Goal: Task Accomplishment & Management: Understand process/instructions

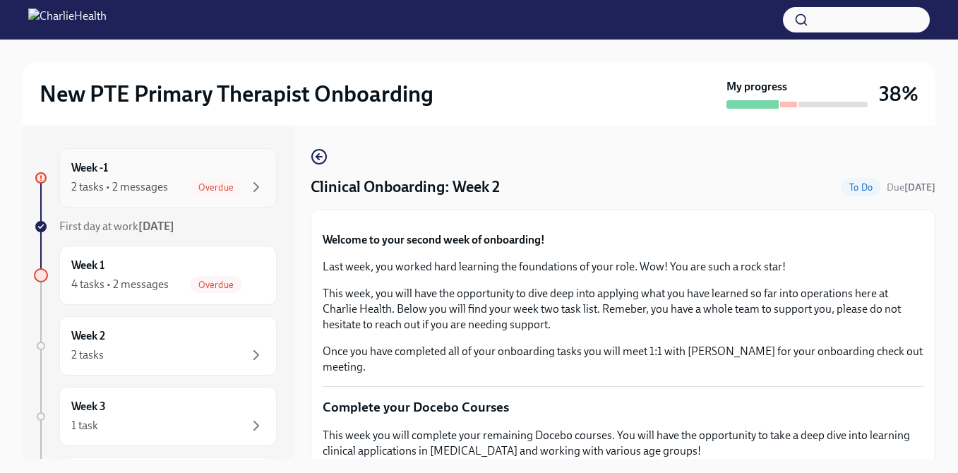
click at [190, 200] on div "Week -1 2 tasks • 2 messages Overdue" at bounding box center [167, 177] width 217 height 59
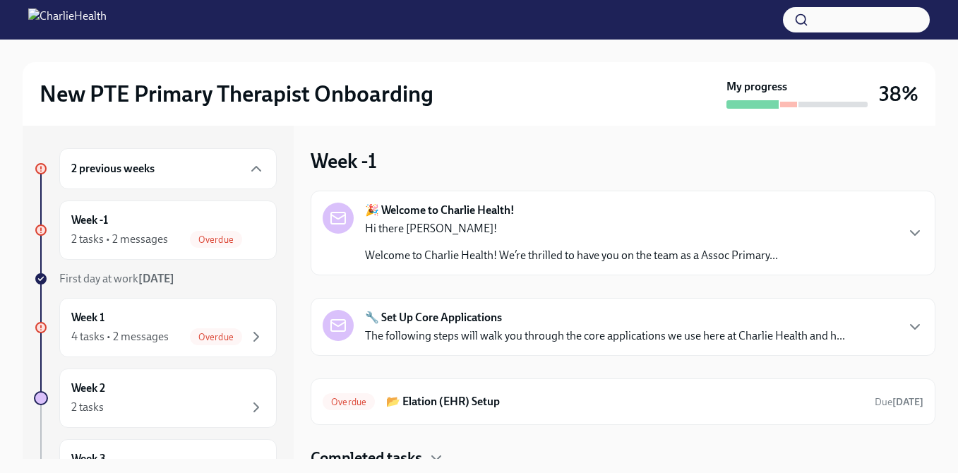
scroll to position [10, 0]
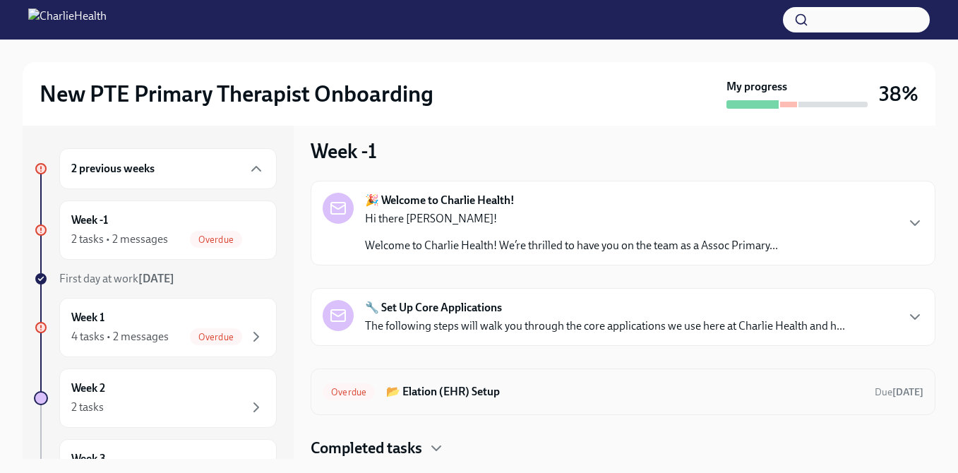
click at [377, 388] on div "Overdue 📂 Elation (EHR) Setup Due [DATE]" at bounding box center [623, 392] width 601 height 23
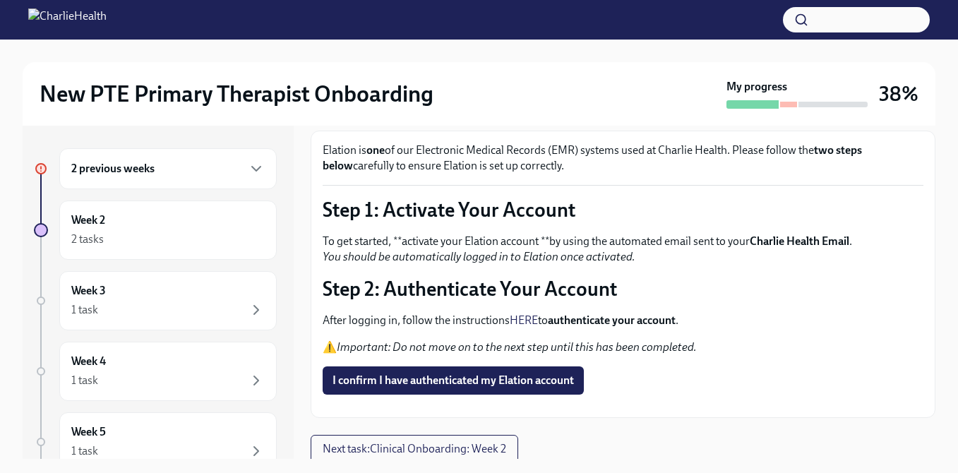
scroll to position [78, 0]
click at [532, 324] on link "HERE" at bounding box center [524, 320] width 28 height 13
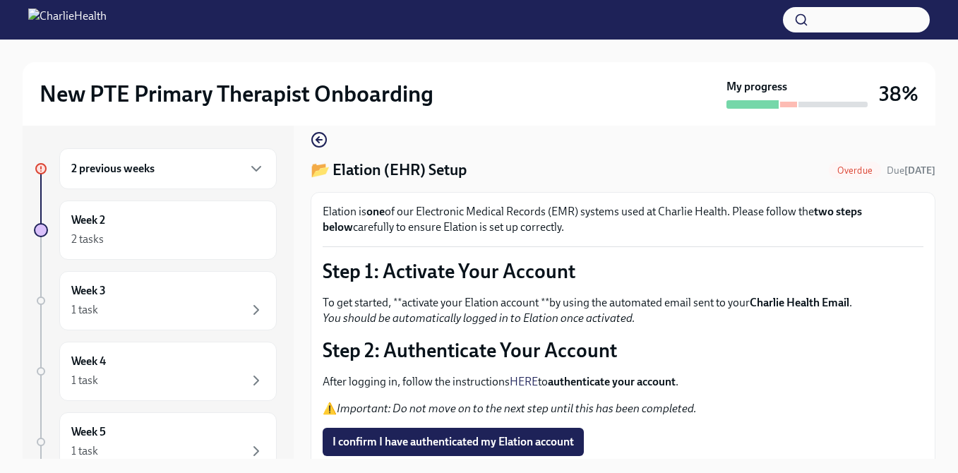
scroll to position [0, 0]
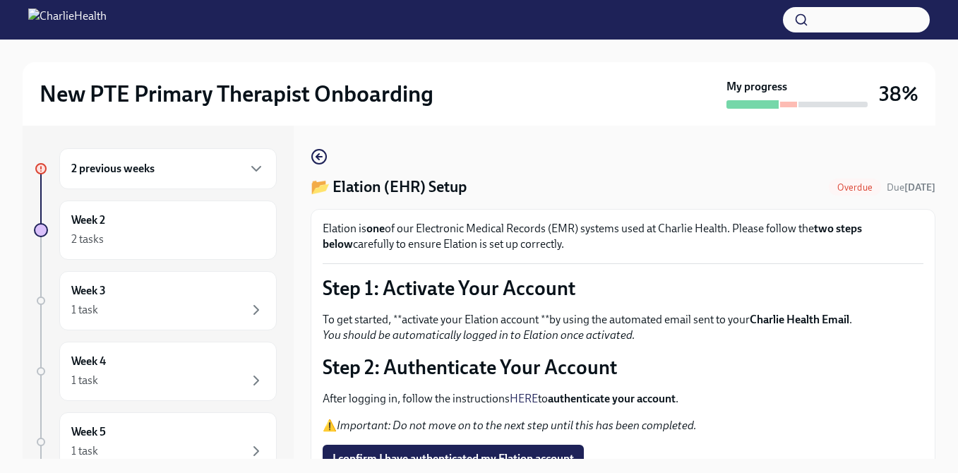
click at [460, 317] on p "To get started, **activate your Elation account **by using the automated email …" at bounding box center [623, 327] width 601 height 31
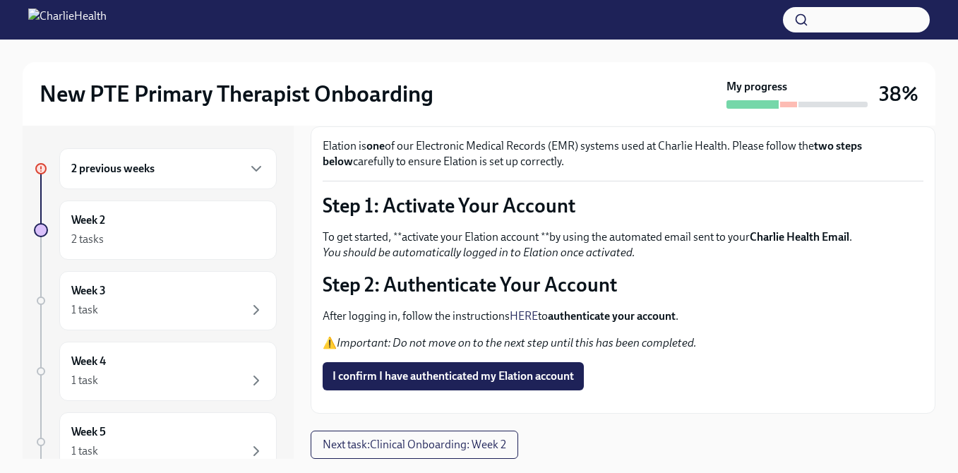
scroll to position [131, 0]
click at [199, 250] on div "Week 2 2 tasks" at bounding box center [167, 230] width 217 height 59
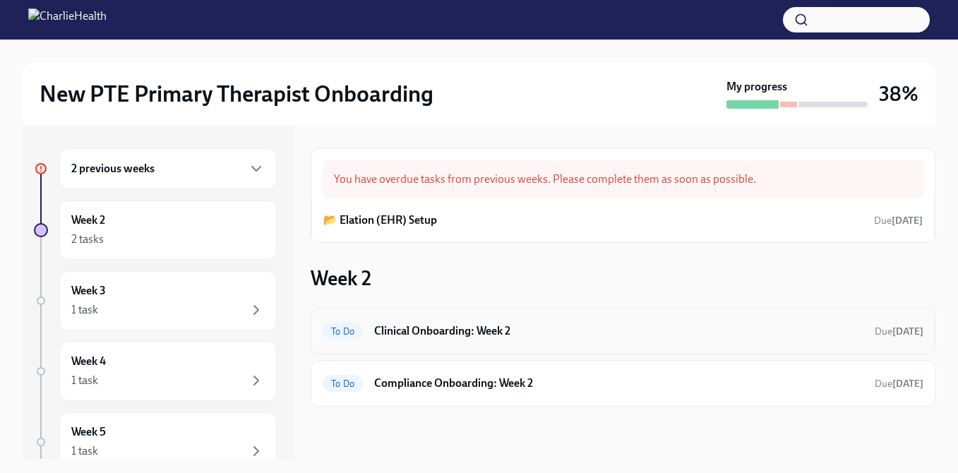
click at [563, 325] on h6 "Clinical Onboarding: Week 2" at bounding box center [618, 331] width 489 height 16
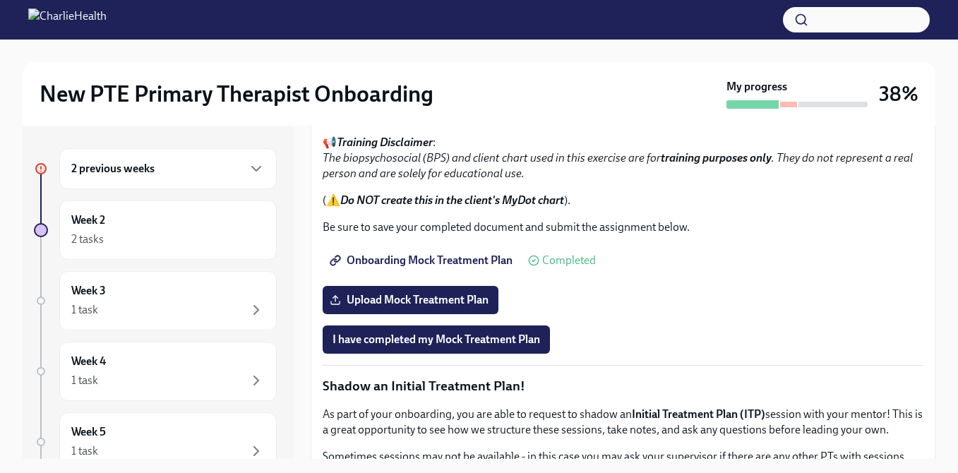
scroll to position [1055, 0]
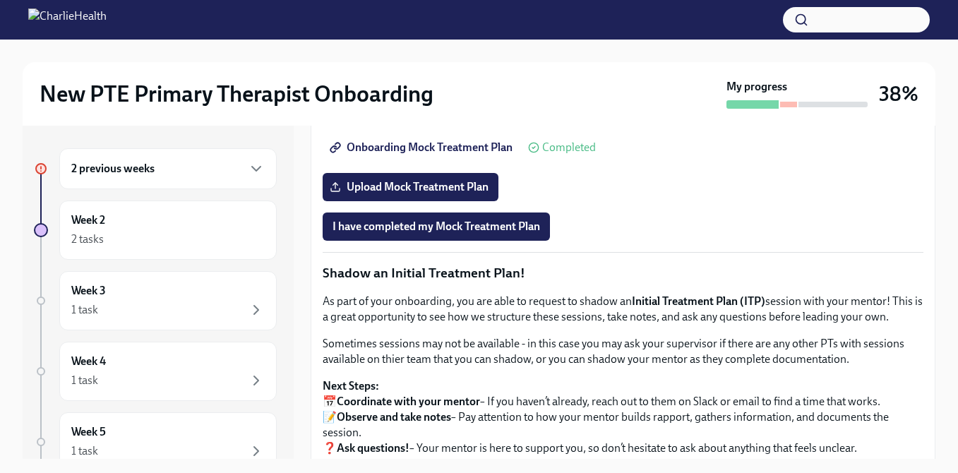
click at [401, 122] on div "This exercise will help you become familiar with locating client information in…" at bounding box center [623, 51] width 601 height 143
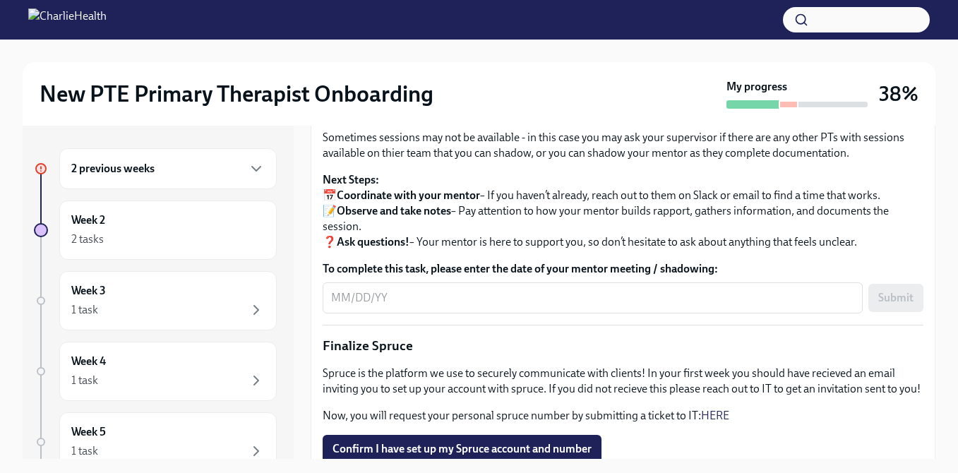
scroll to position [1612, 0]
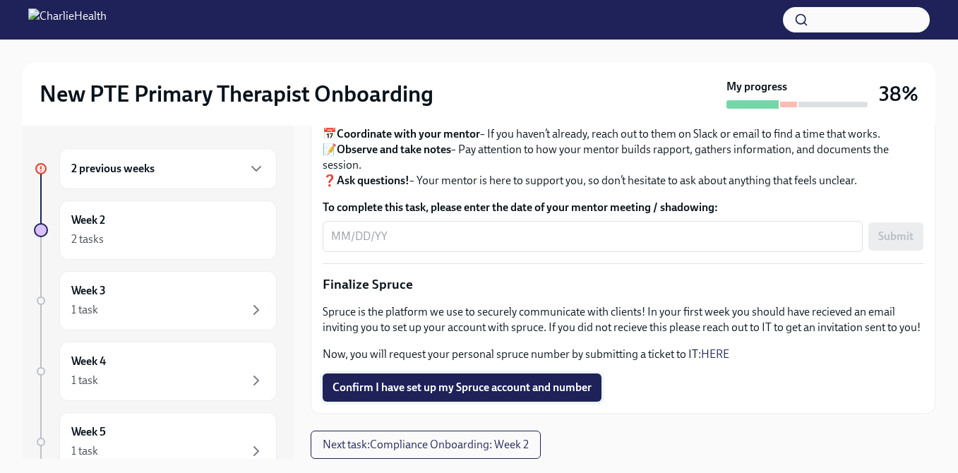
click at [436, 384] on span "Confirm I have set up my Spruce account and number" at bounding box center [462, 388] width 259 height 14
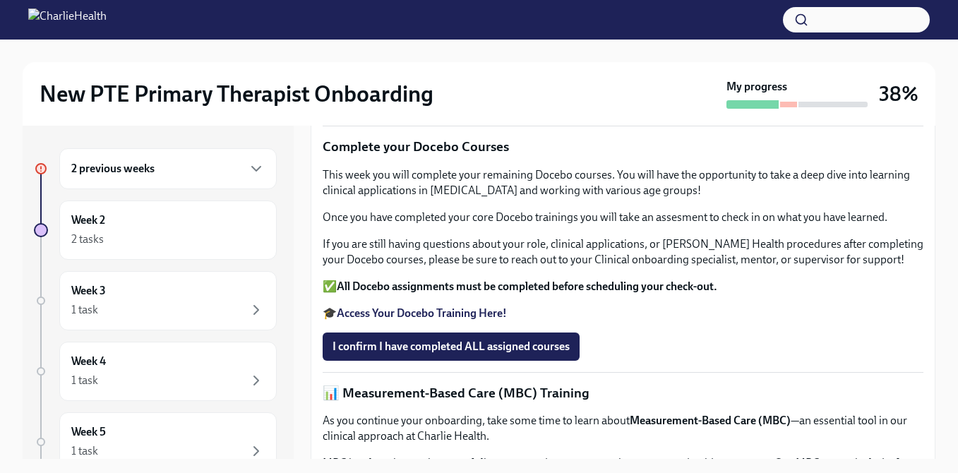
scroll to position [255, 0]
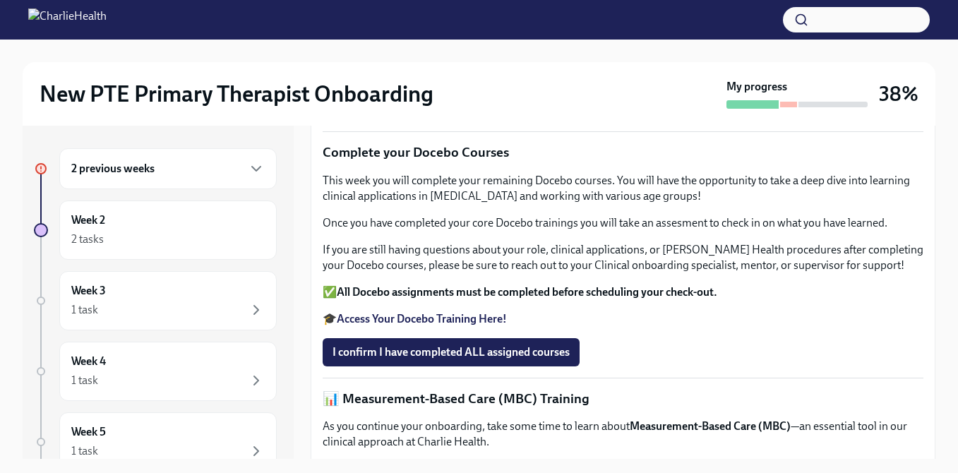
click at [147, 177] on div "2 previous weeks" at bounding box center [167, 168] width 193 height 17
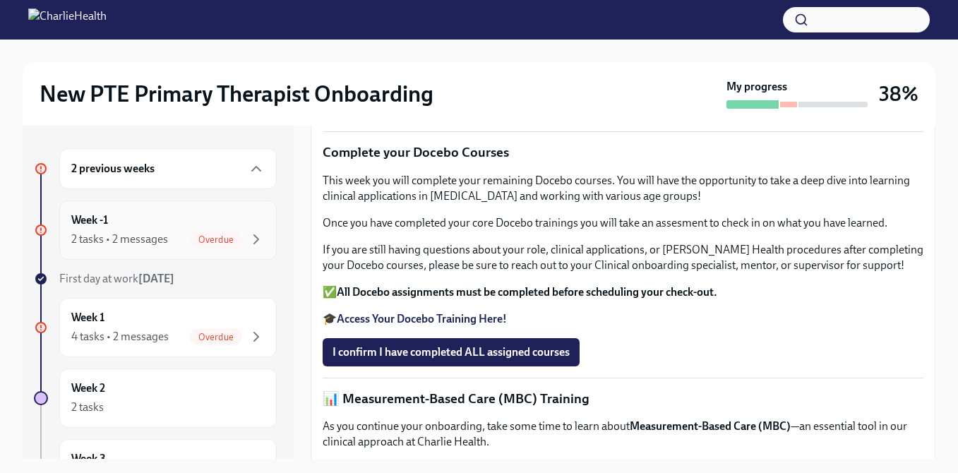
click at [157, 233] on div "2 tasks • 2 messages" at bounding box center [119, 240] width 97 height 16
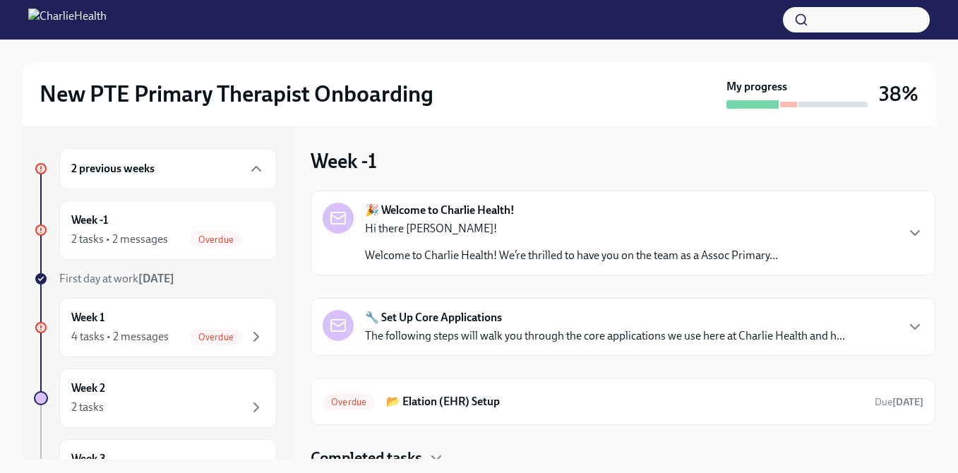
scroll to position [10, 0]
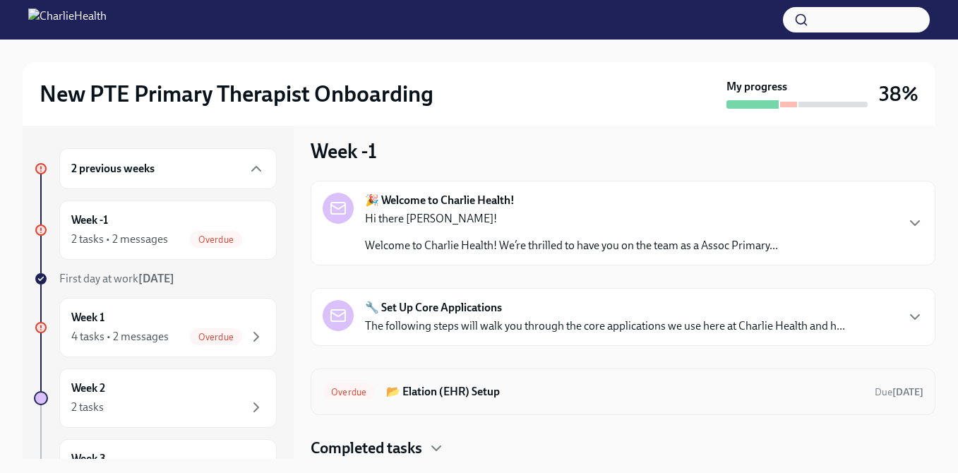
click at [537, 391] on h6 "📂 Elation (EHR) Setup" at bounding box center [624, 392] width 477 height 16
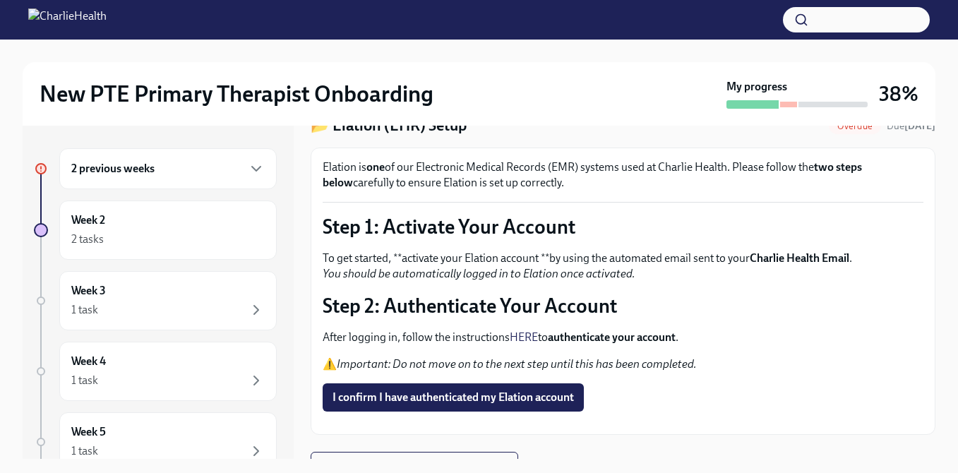
scroll to position [66, 0]
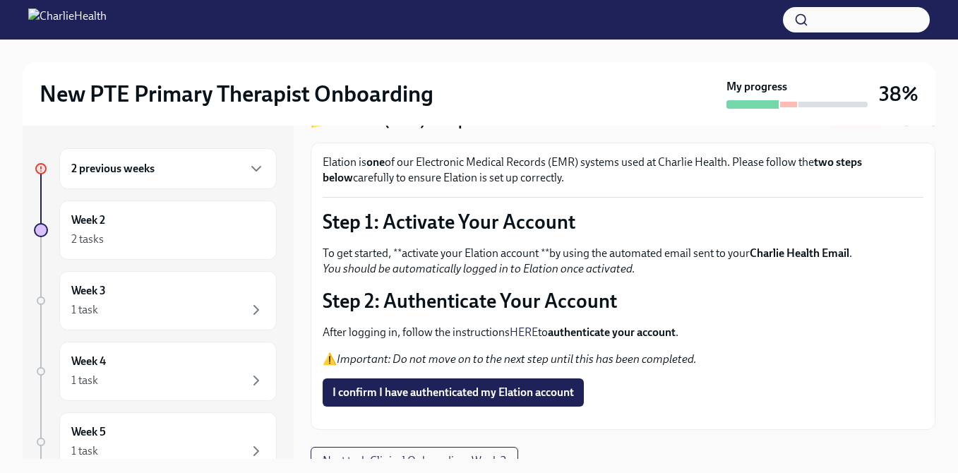
click at [193, 181] on div "2 previous weeks" at bounding box center [167, 168] width 217 height 41
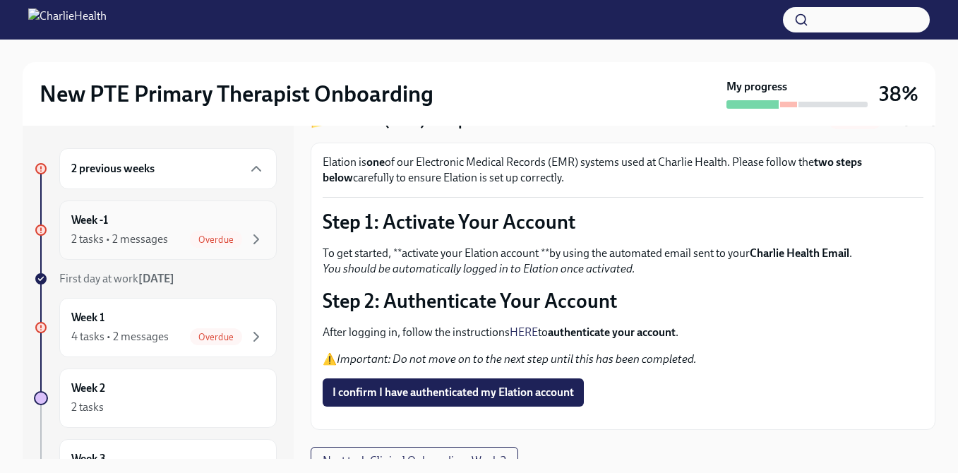
click at [176, 248] on div "2 tasks • 2 messages Overdue" at bounding box center [167, 239] width 193 height 17
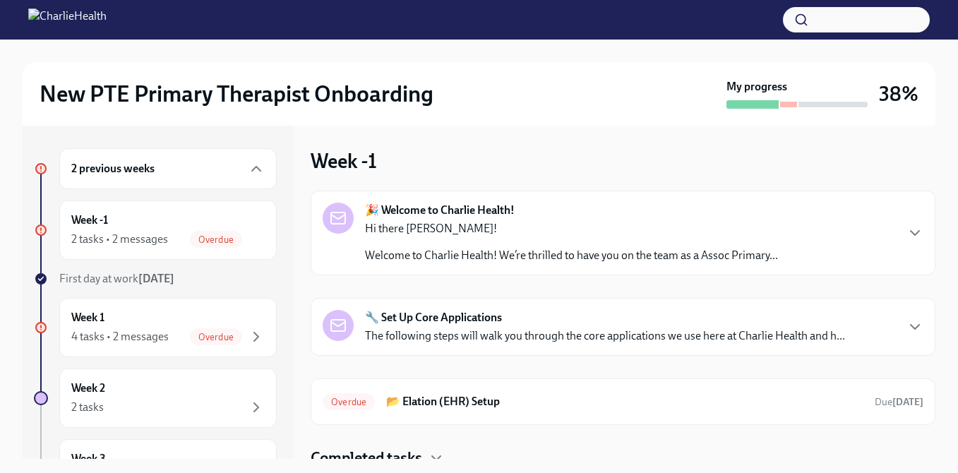
click at [897, 322] on div "🔧 Set Up Core Applications The following steps will walk you through the core a…" at bounding box center [623, 327] width 601 height 34
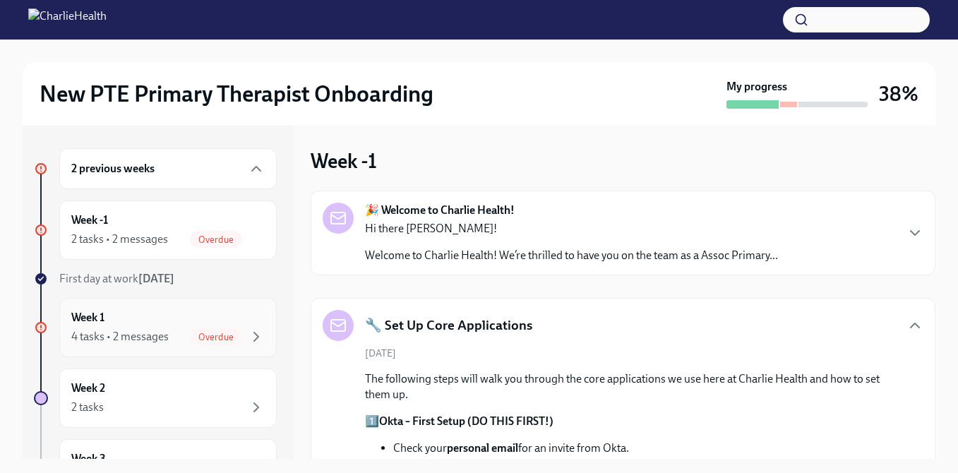
click at [158, 339] on div "4 tasks • 2 messages" at bounding box center [119, 337] width 97 height 16
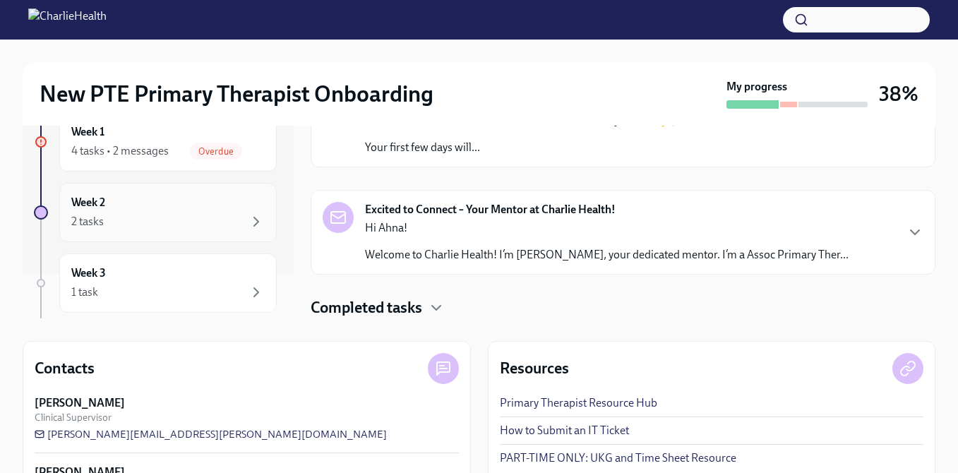
scroll to position [67, 0]
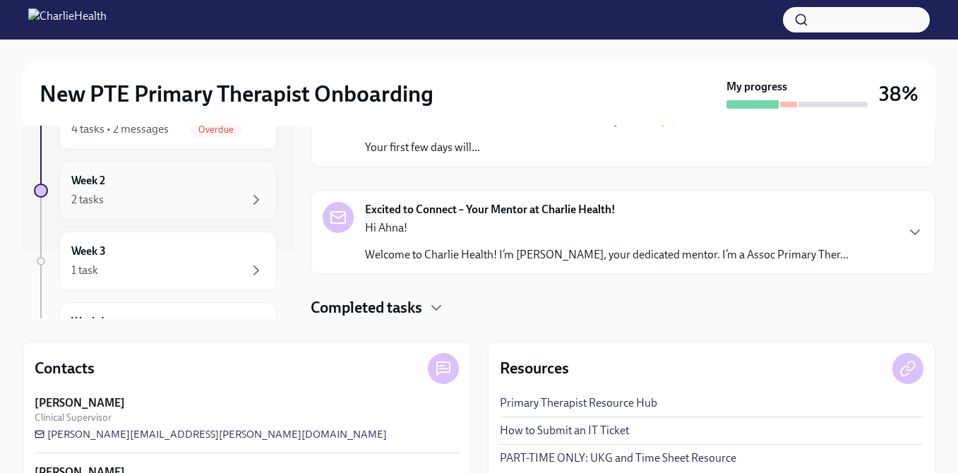
click at [189, 195] on div "2 tasks" at bounding box center [167, 199] width 193 height 17
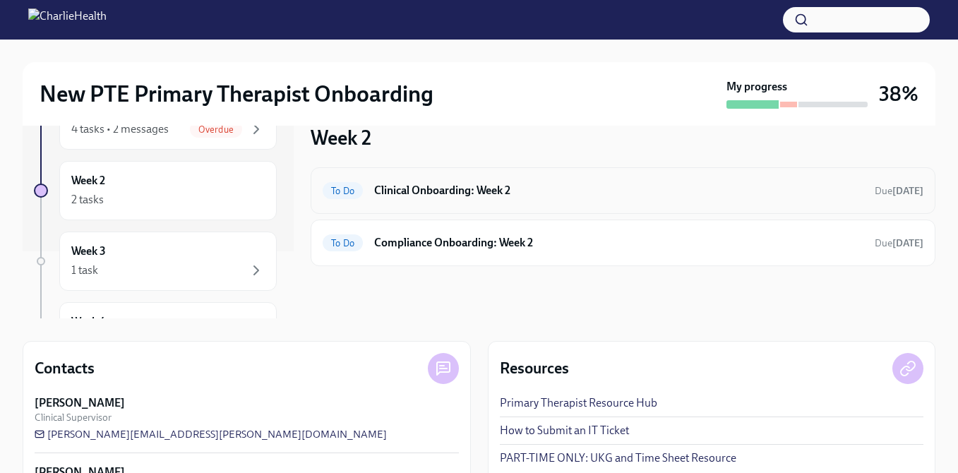
click at [514, 199] on div "To Do Clinical Onboarding: Week 2 Due in 4 days" at bounding box center [623, 190] width 601 height 23
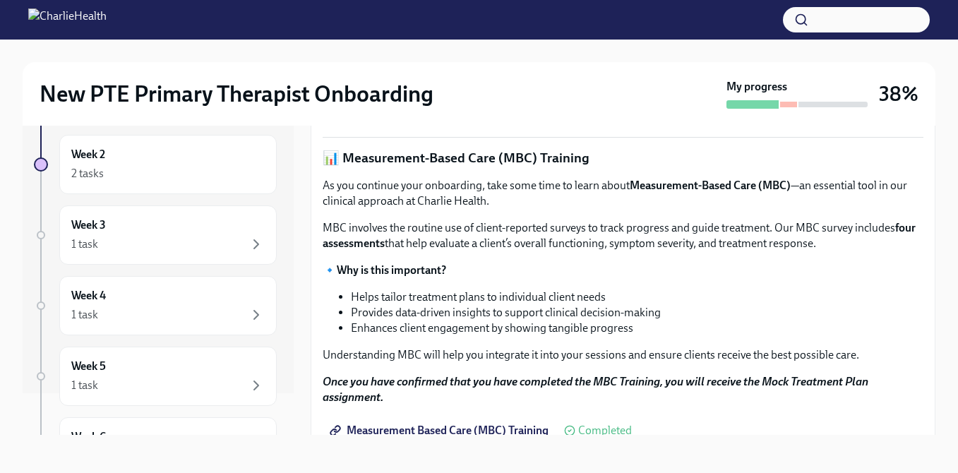
scroll to position [460, 0]
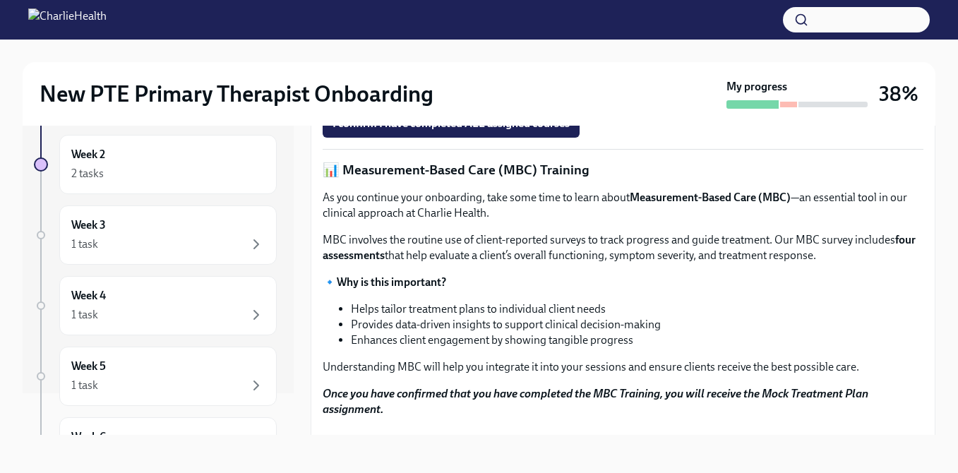
click at [441, 97] on strong "Access Your Docebo Training Here!" at bounding box center [422, 89] width 170 height 13
